Goal: Obtain resource: Obtain resource

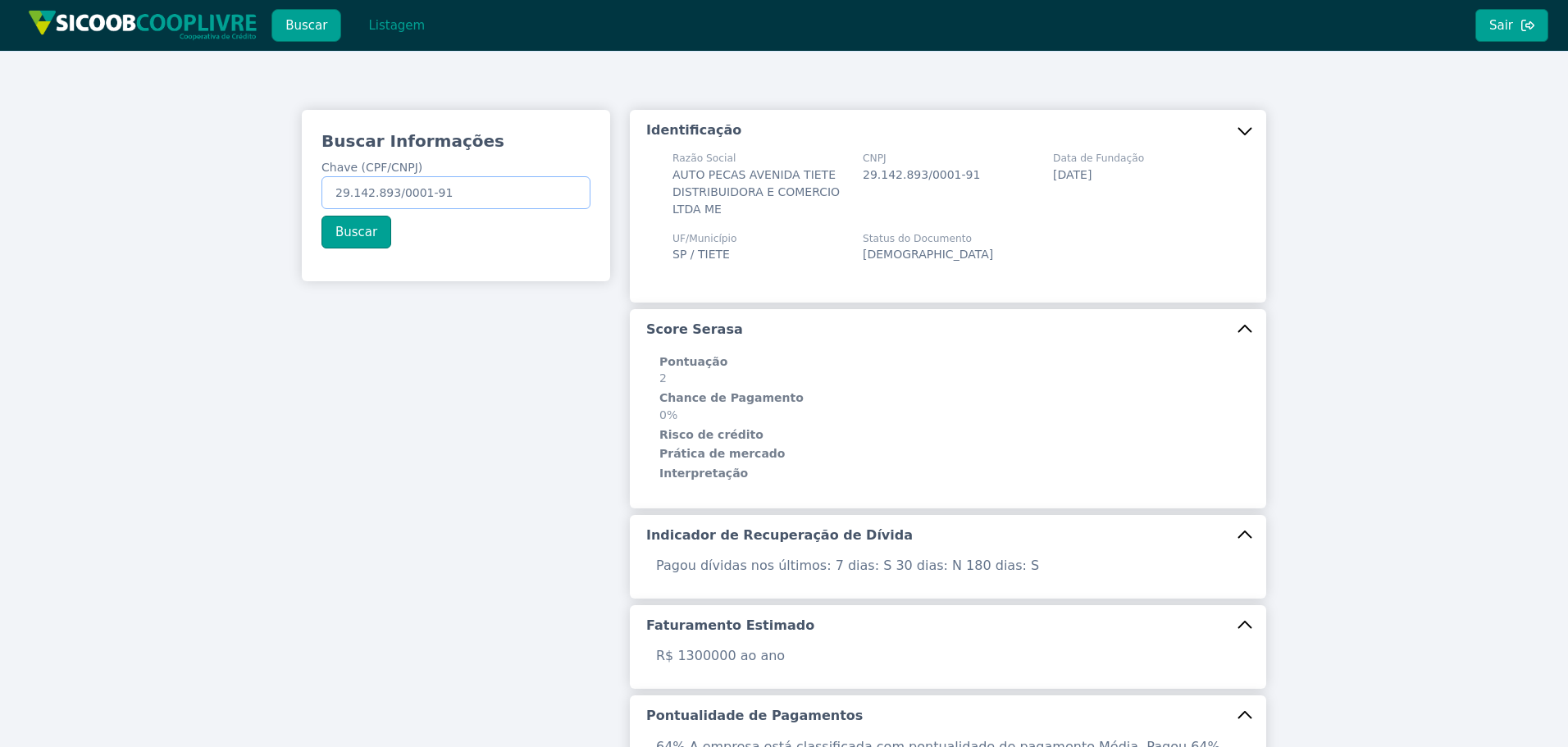
drag, startPoint x: 459, startPoint y: 190, endPoint x: 127, endPoint y: 184, distance: 332.1
paste input "444.116.368-16"
click at [333, 227] on button "Buscar" at bounding box center [356, 231] width 70 height 33
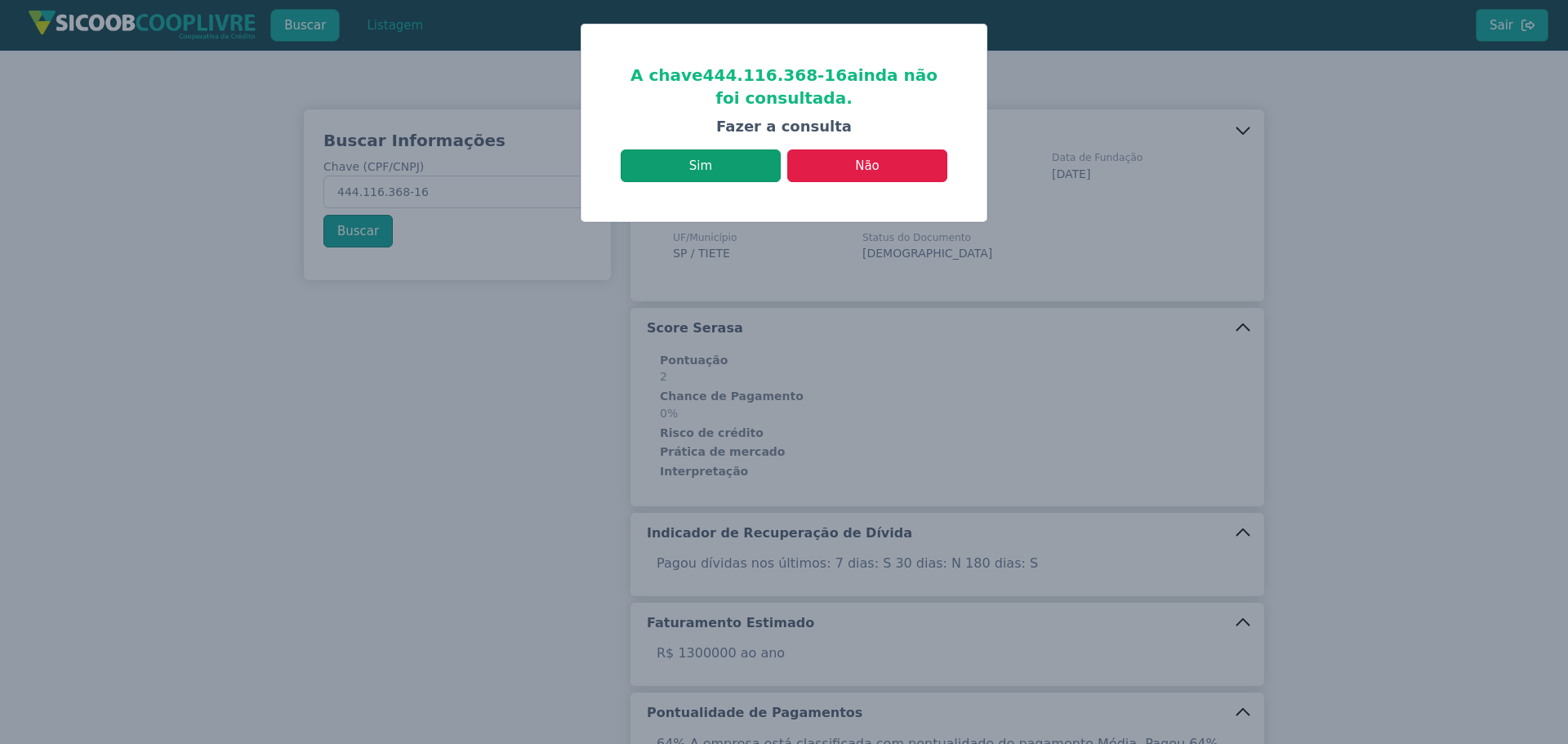
click at [753, 171] on button "Sim" at bounding box center [701, 166] width 160 height 32
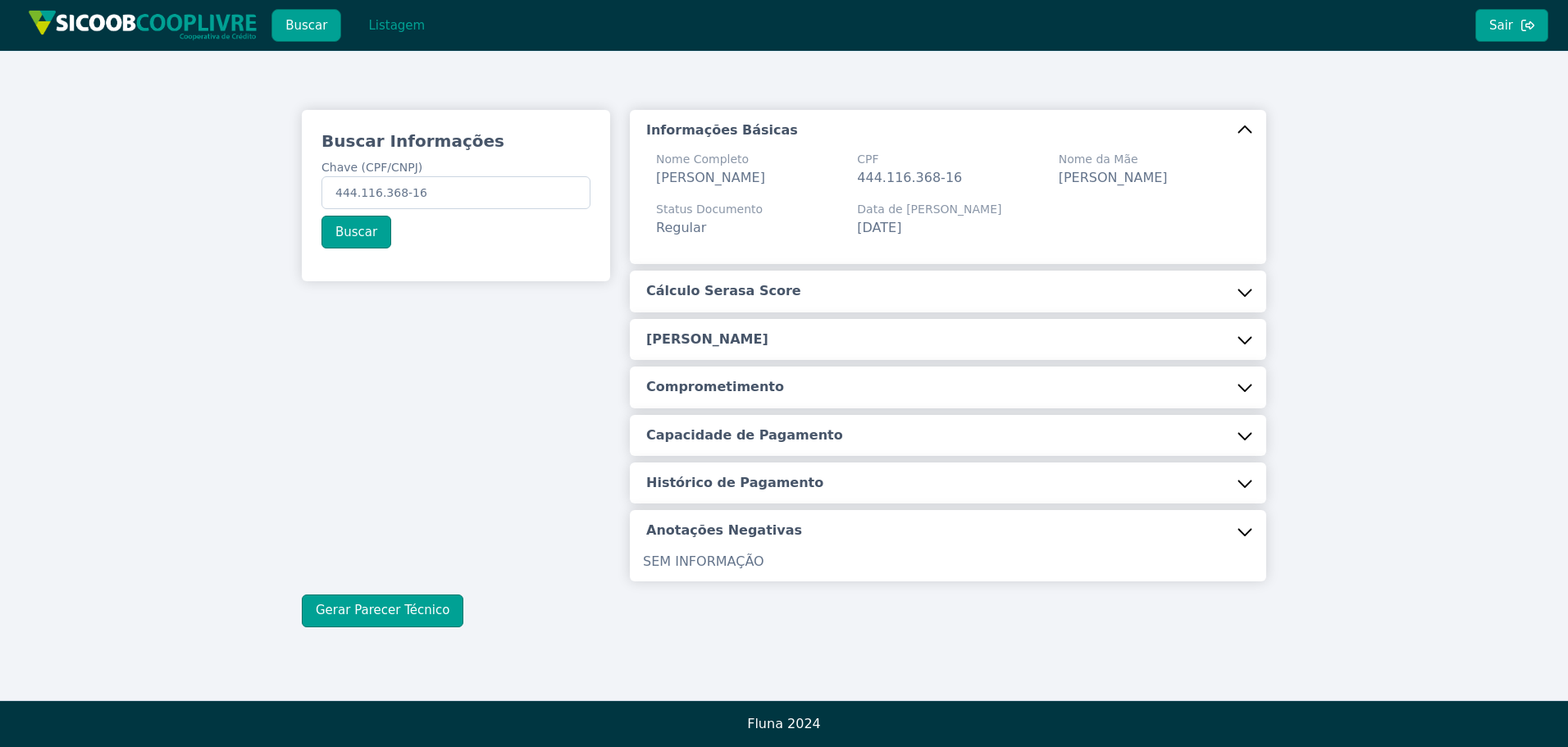
click at [813, 304] on button "Cálculo Serasa Score" at bounding box center [947, 291] width 636 height 41
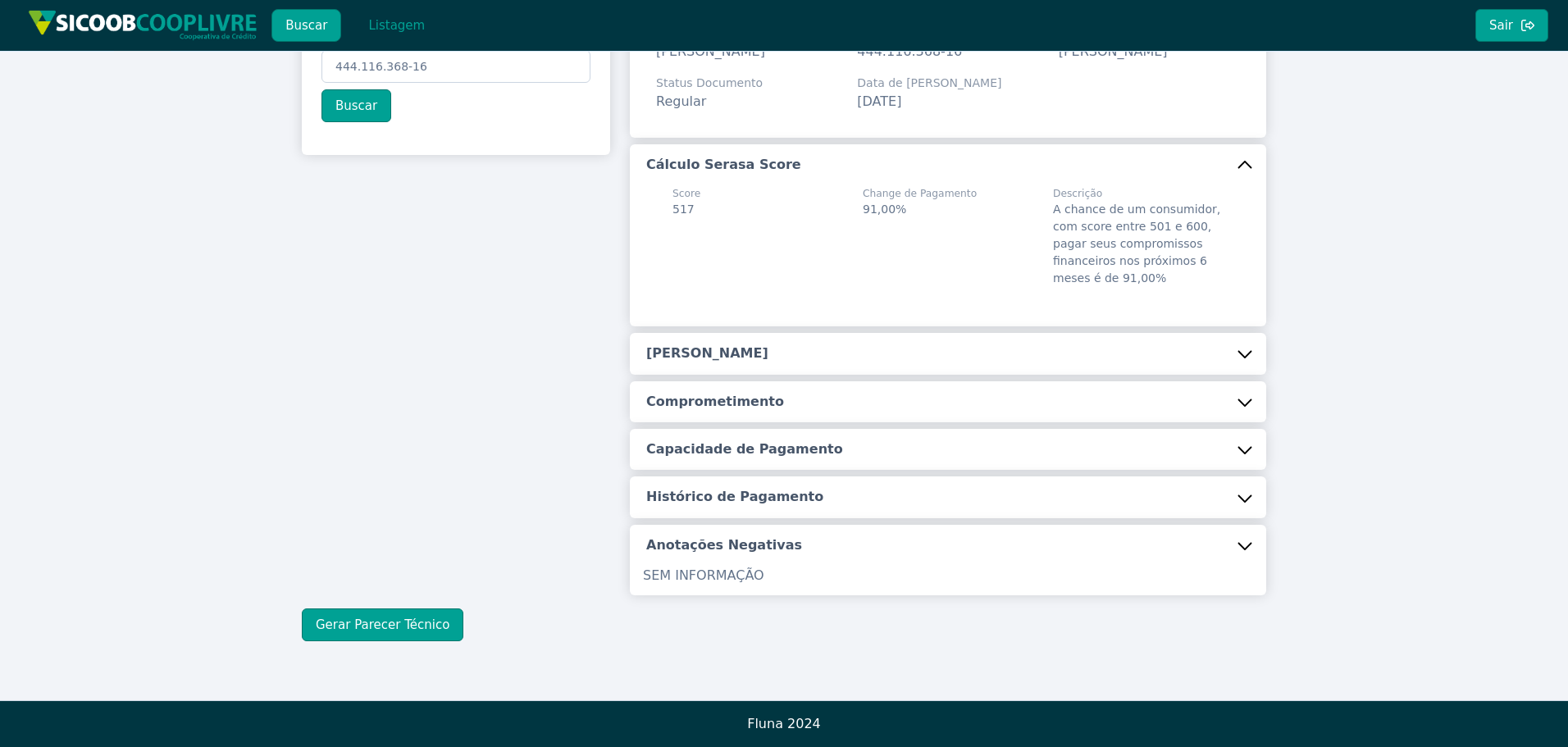
click at [718, 349] on h5 "[PERSON_NAME]" at bounding box center [708, 353] width 122 height 18
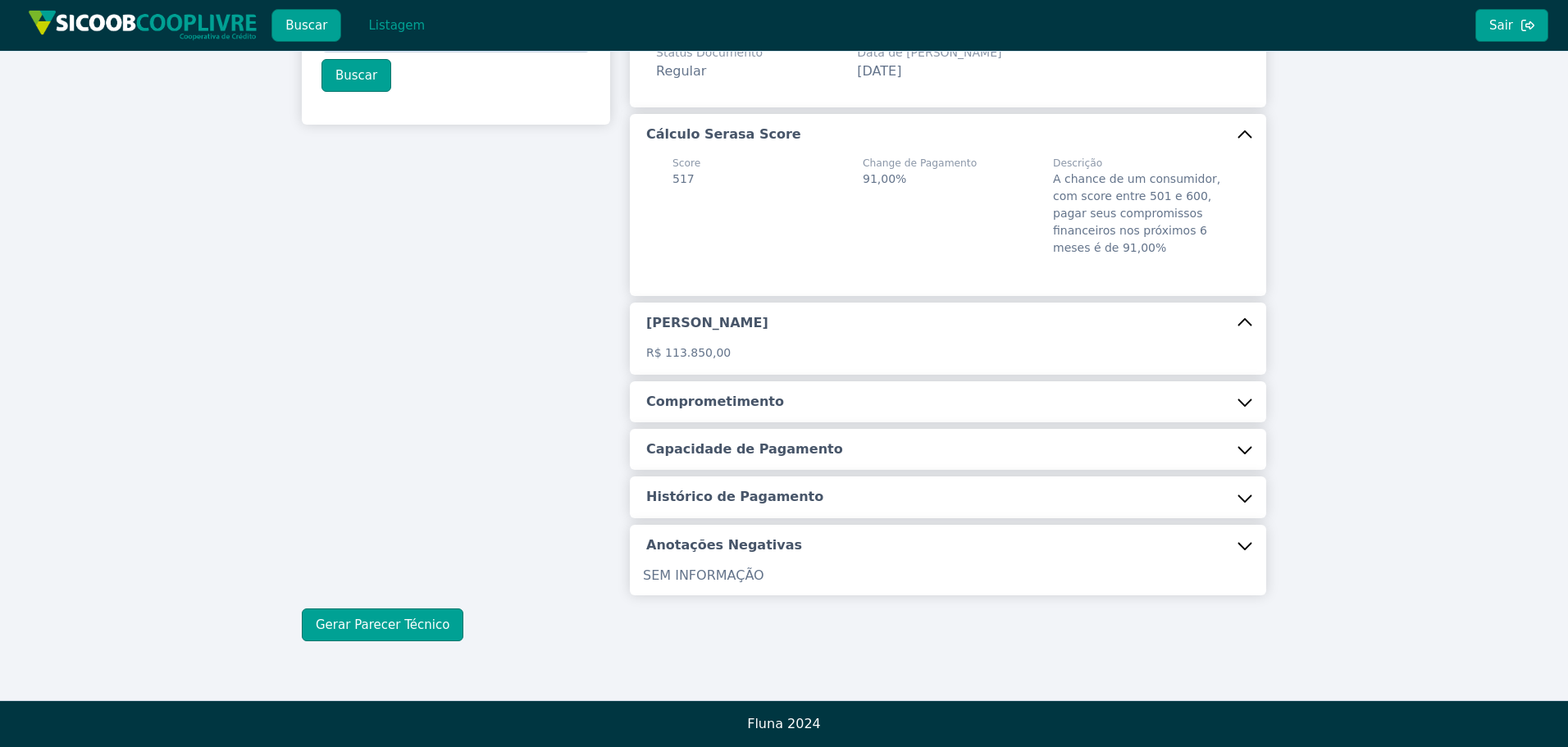
scroll to position [176, 0]
click at [718, 400] on h5 "Comprometimento" at bounding box center [716, 402] width 138 height 18
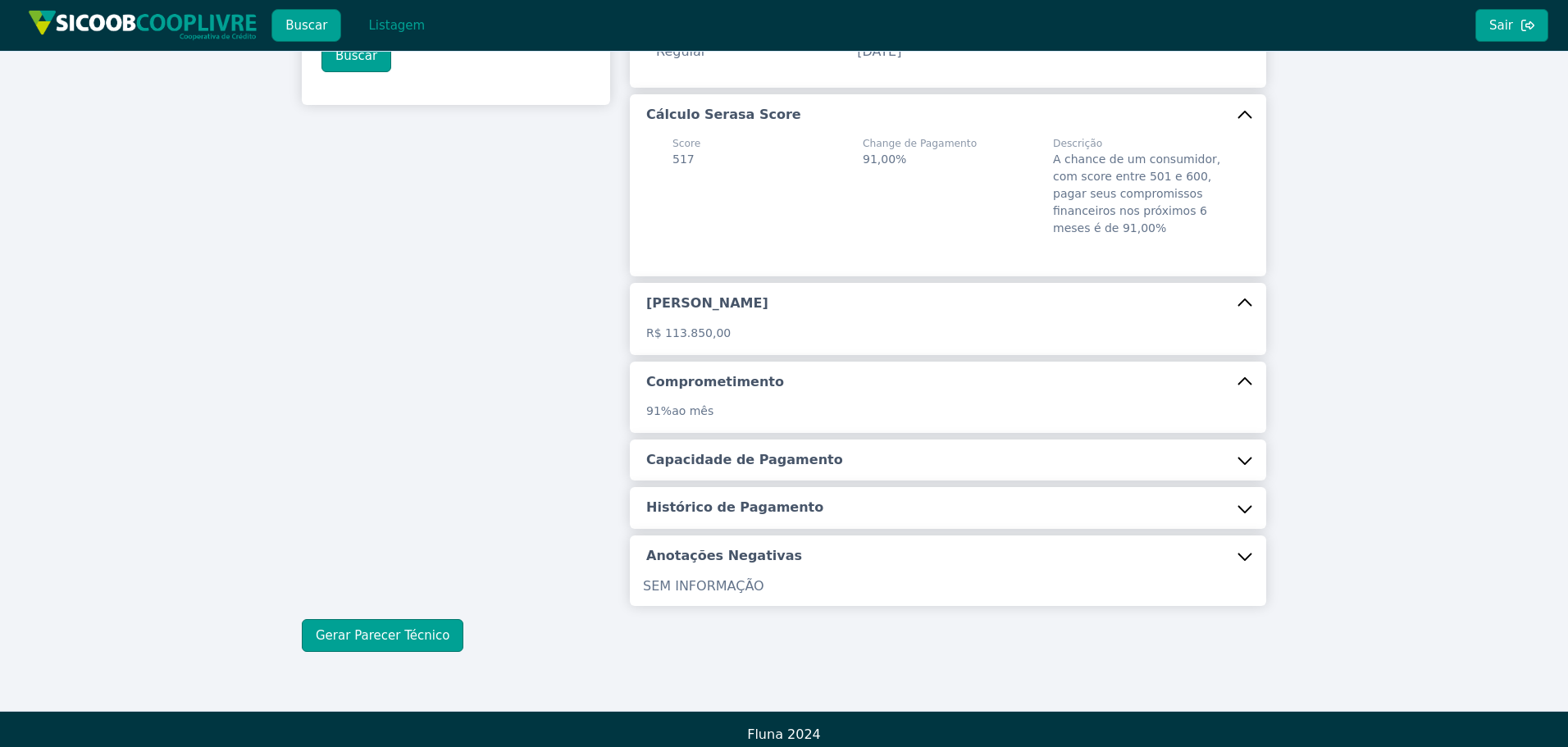
click at [758, 480] on button "Capacidade de Pagamento" at bounding box center [947, 459] width 636 height 41
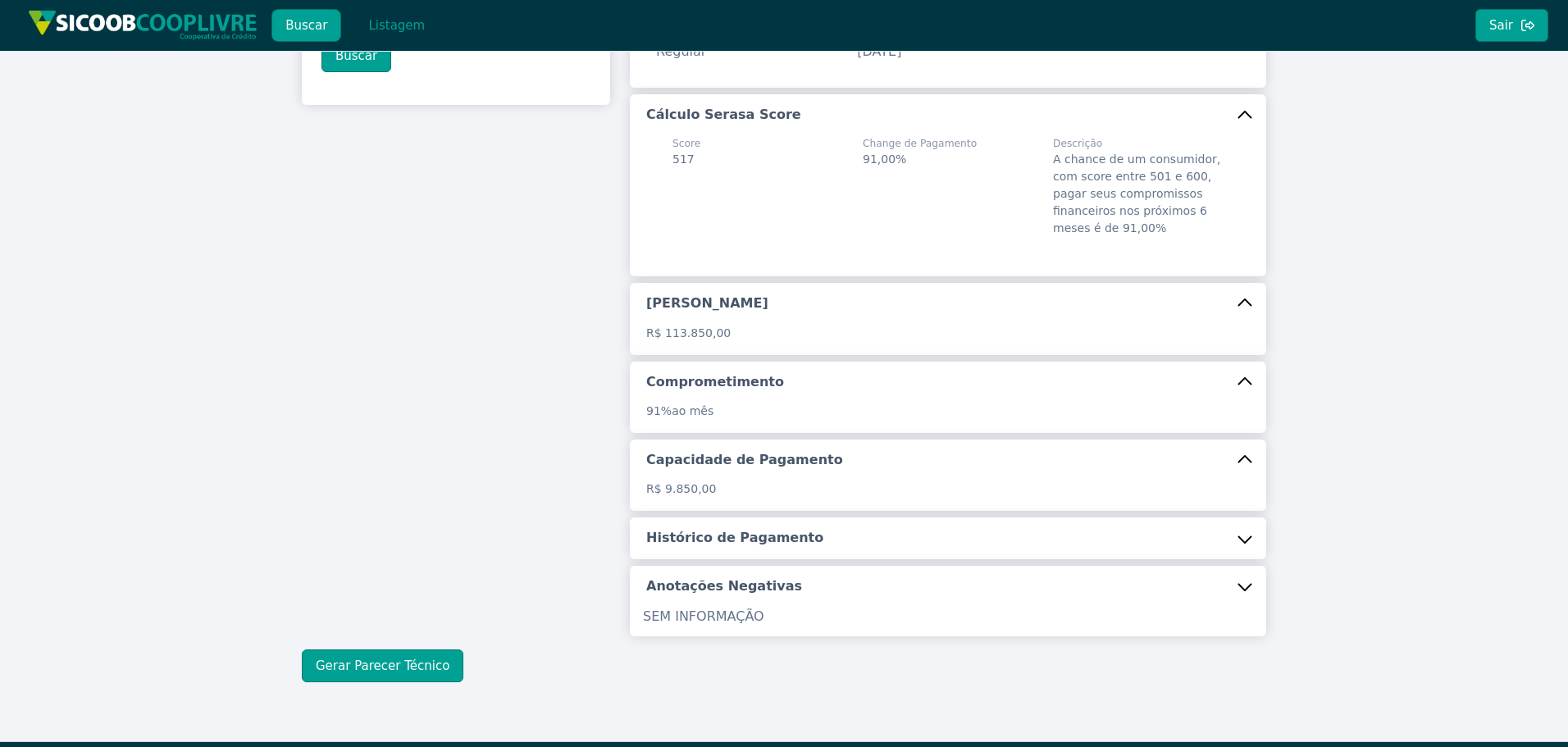
drag, startPoint x: 736, startPoint y: 575, endPoint x: 684, endPoint y: 558, distance: 54.7
click at [737, 559] on button "Histórico de Pagamento" at bounding box center [947, 538] width 636 height 41
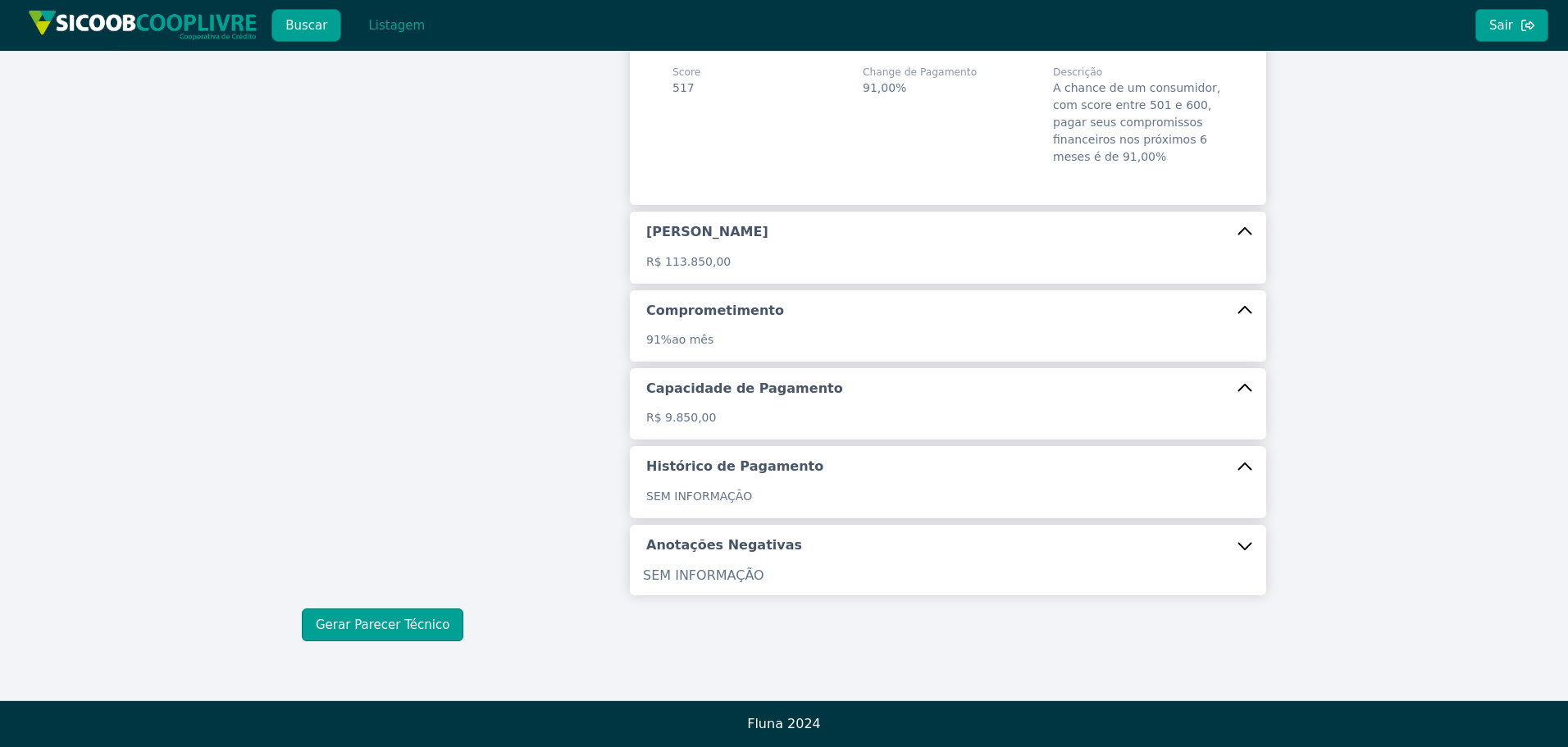
scroll to position [267, 0]
click at [397, 642] on div "Buscar Informações Chave (CPF/CNPJ) 444.116.368-16 Buscar Informações Básicas N…" at bounding box center [784, 252] width 1568 height 897
click at [400, 624] on button "Gerar Parecer Técnico" at bounding box center [382, 625] width 162 height 33
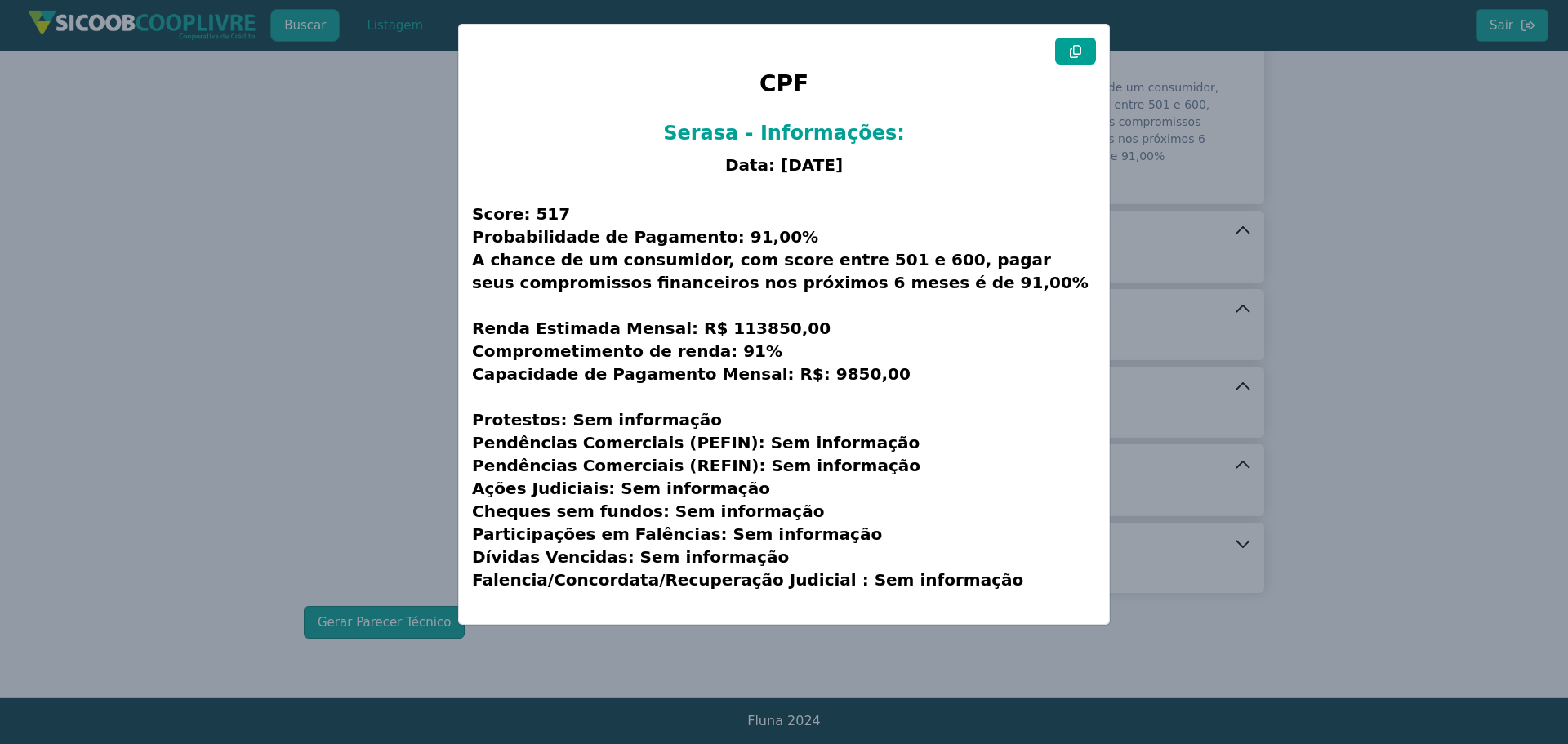
click at [1073, 52] on icon at bounding box center [1075, 51] width 11 height 13
click at [329, 369] on modal-container "CPF Serasa - Informações: Data: [DATE] Score: 517 Probabilidade de Pagamento: 9…" at bounding box center [784, 372] width 1568 height 744
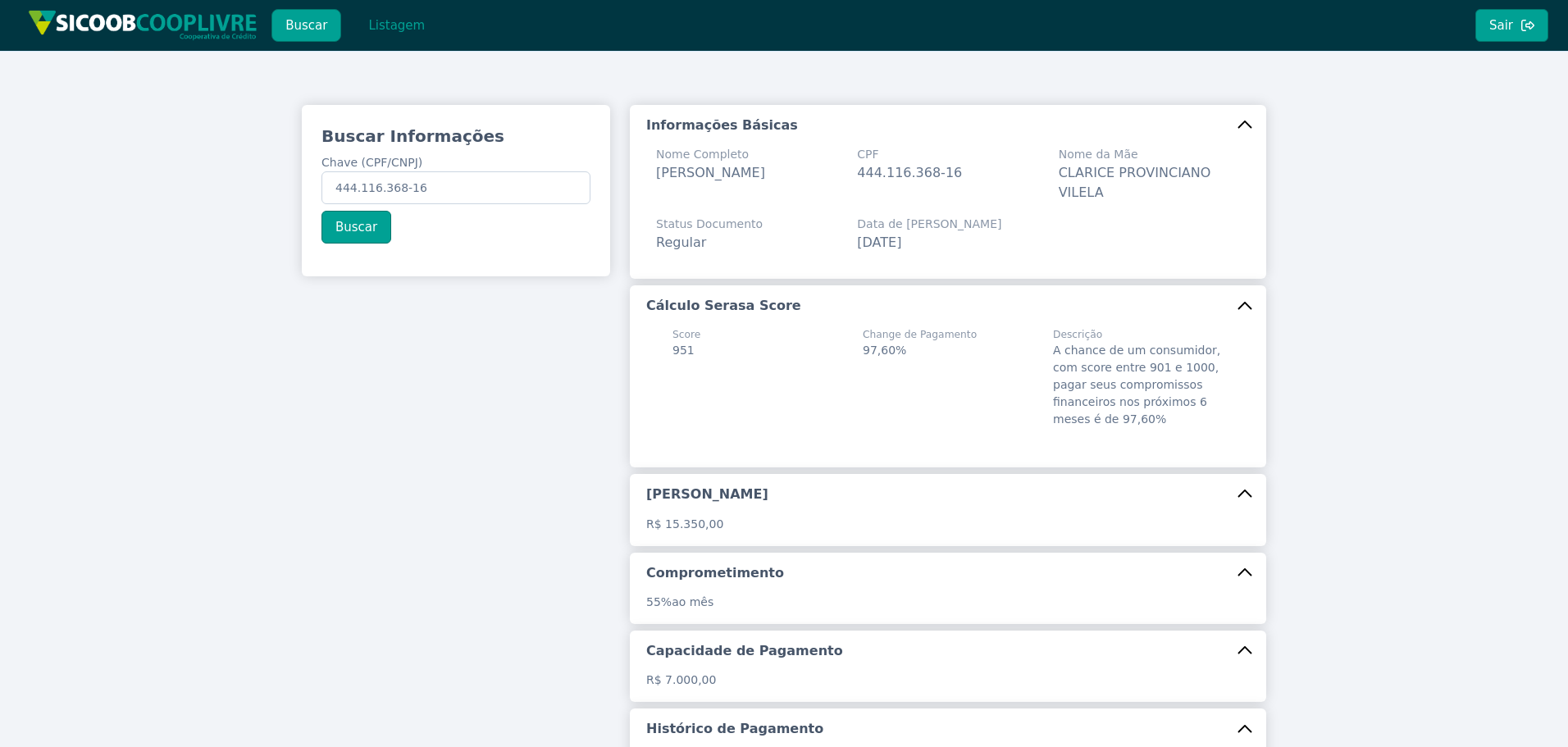
scroll to position [0, 0]
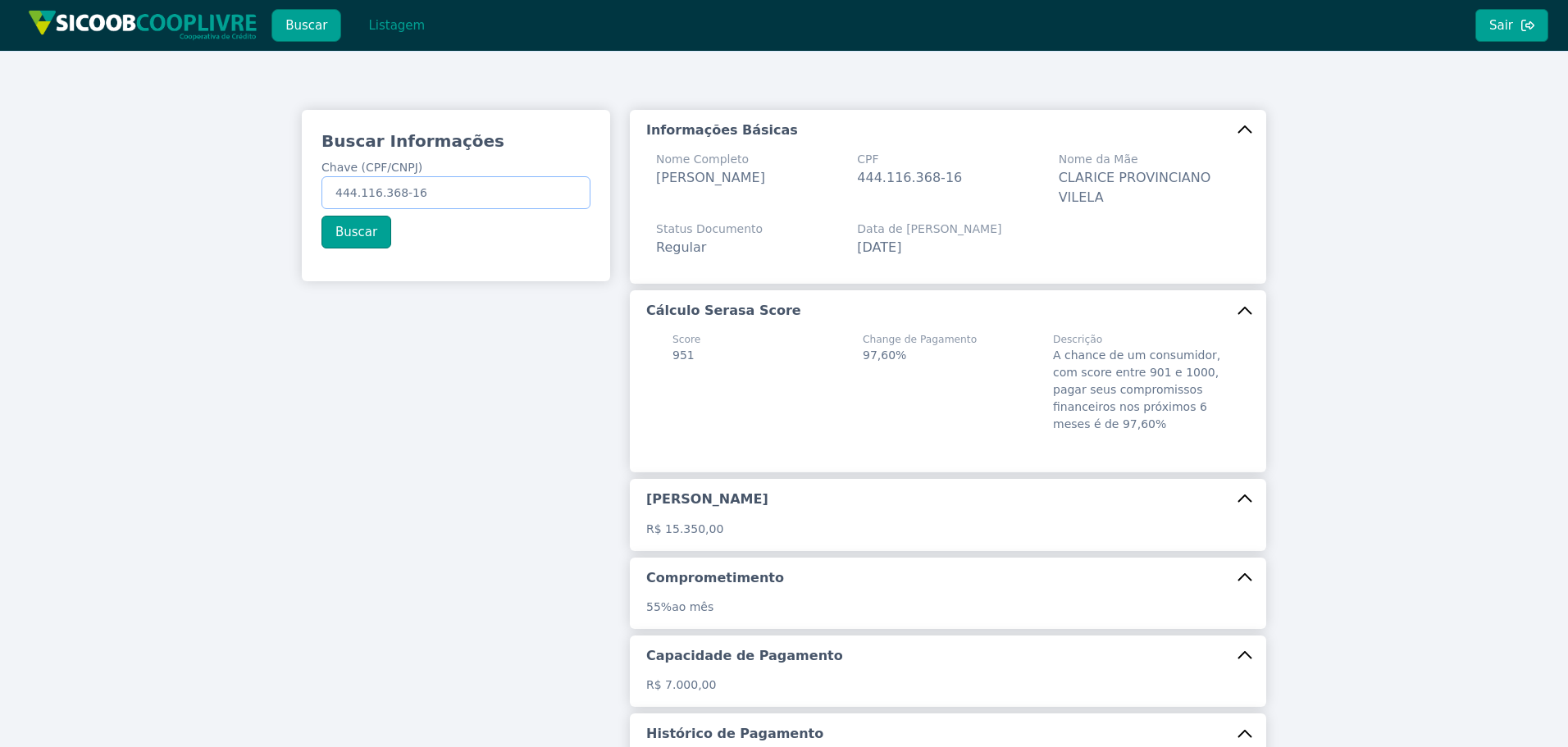
drag, startPoint x: 459, startPoint y: 187, endPoint x: 92, endPoint y: 167, distance: 367.5
click at [129, 171] on div "Buscar Informações Chave (CPF/CNPJ) 444.116.368-16 Buscar Informações Básicas N…" at bounding box center [784, 509] width 1568 height 916
paste input "52.495.665/0001-17"
type input "52.495.665/0001-17"
click at [353, 244] on button "Buscar" at bounding box center [356, 231] width 70 height 33
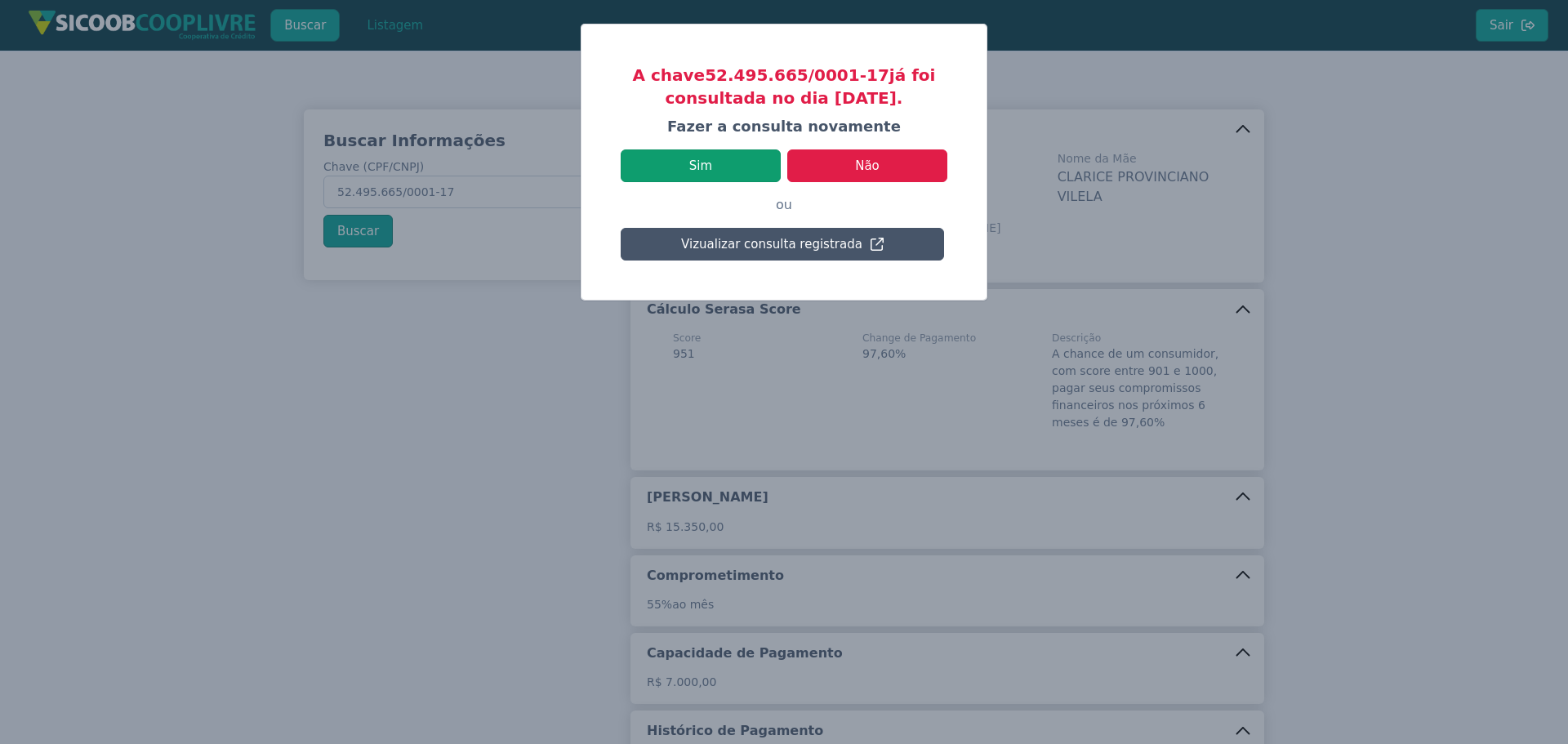
click at [735, 171] on button "Sim" at bounding box center [701, 166] width 160 height 32
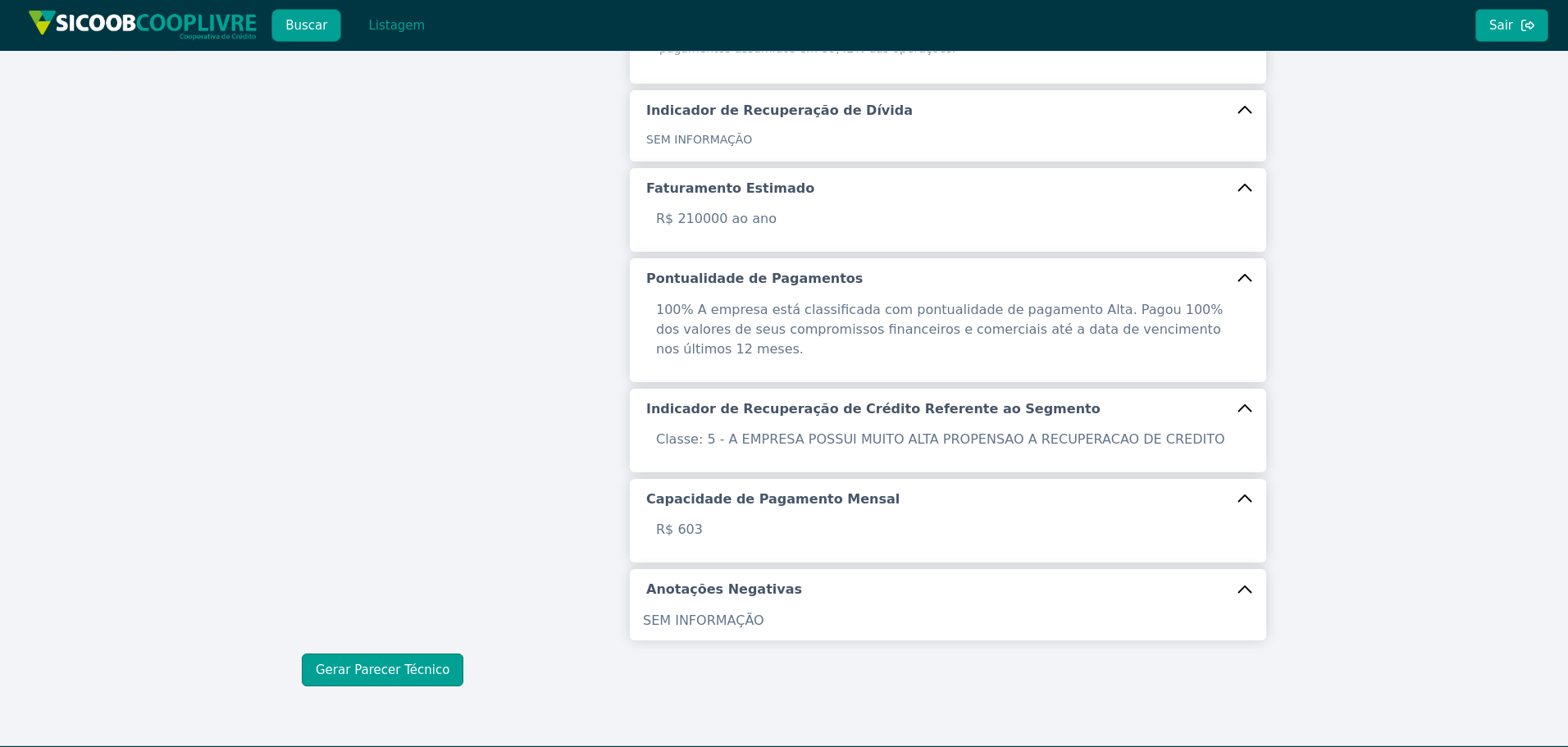
scroll to position [519, 0]
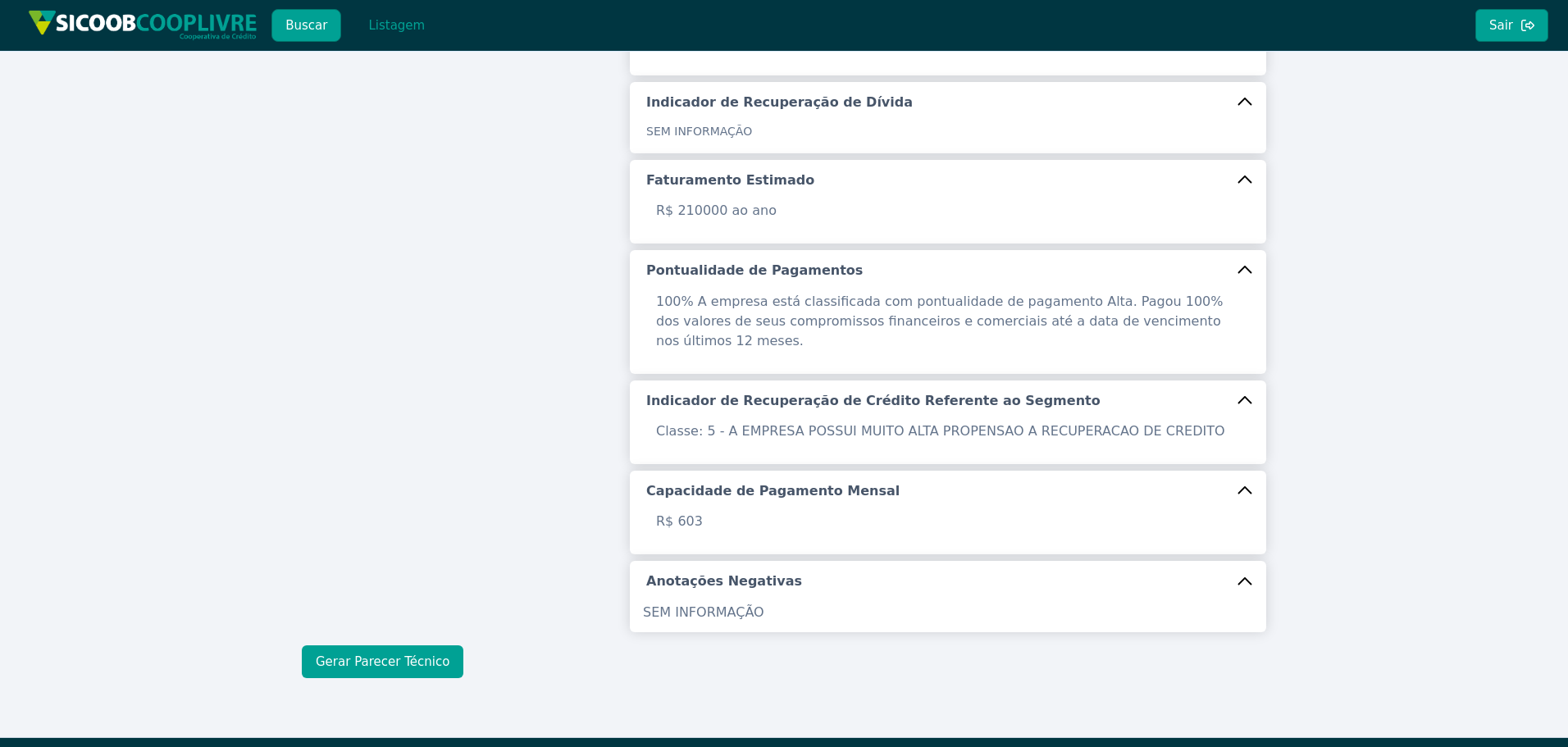
click at [409, 646] on button "Gerar Parecer Técnico" at bounding box center [382, 662] width 162 height 33
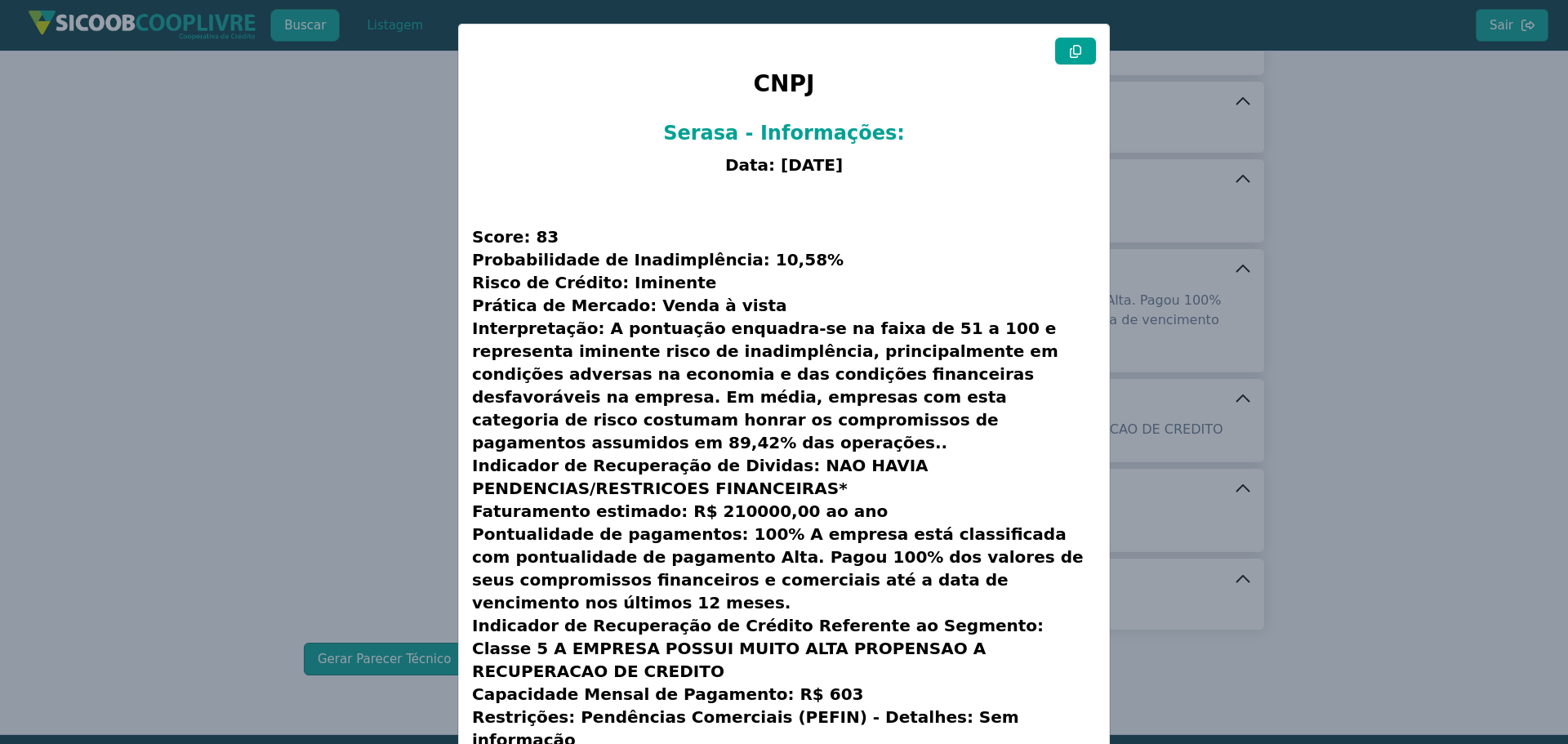
click at [1075, 50] on icon at bounding box center [1075, 51] width 13 height 13
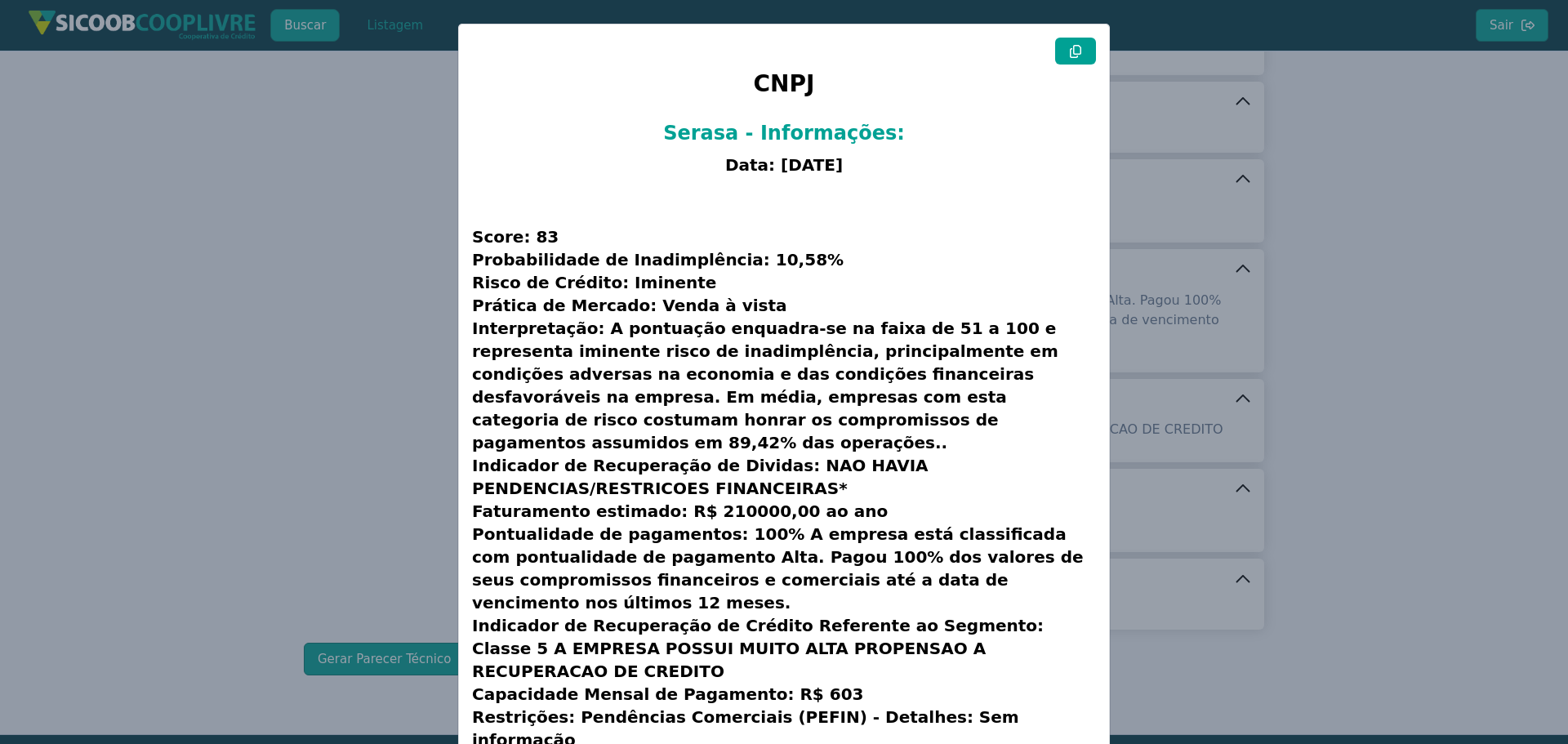
click at [1075, 47] on icon at bounding box center [1075, 51] width 13 height 13
click at [323, 341] on modal-container "CNPJ Serasa - Informações: Data: [DATE] Score: 83 Probabilidade de Inadimplênci…" at bounding box center [784, 372] width 1568 height 744
